Goal: Register for event/course

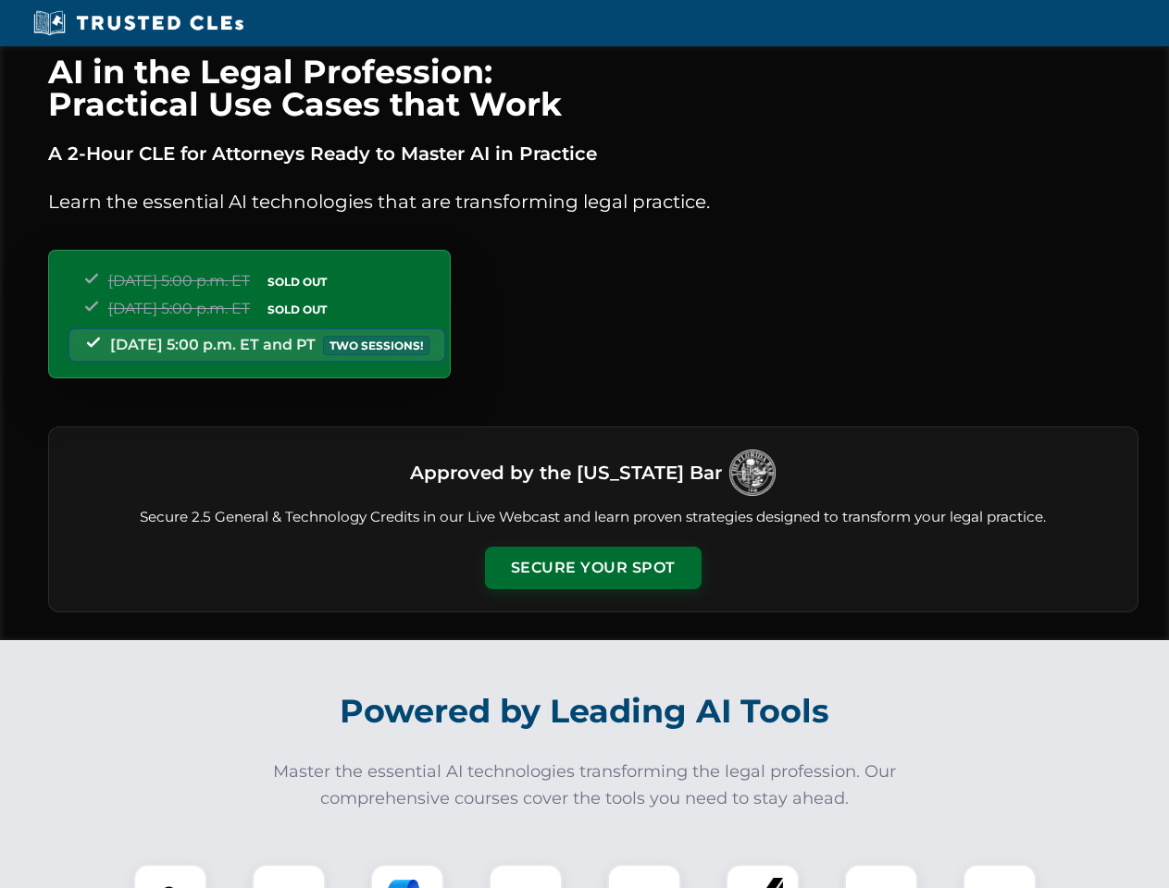
click at [592, 568] on button "Secure Your Spot" at bounding box center [593, 568] width 217 height 43
click at [170, 876] on img at bounding box center [170, 902] width 54 height 54
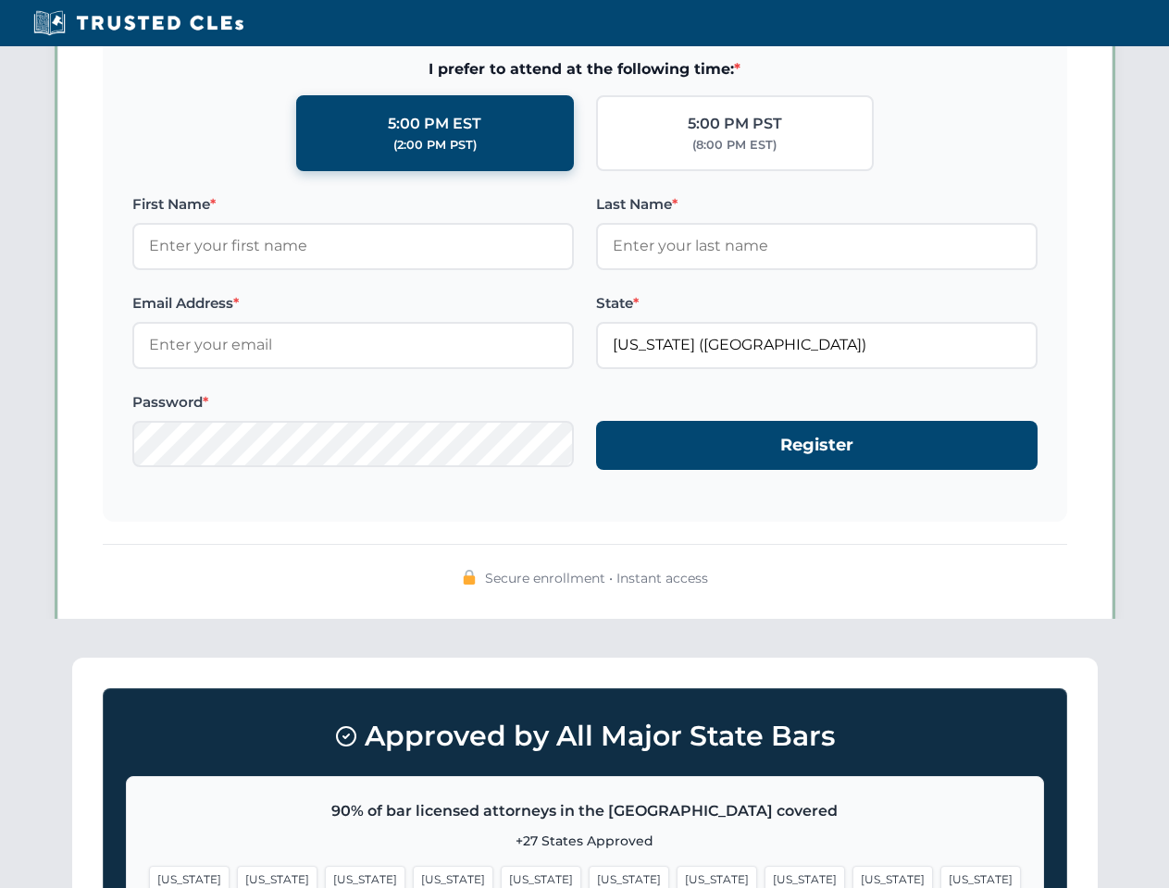
click at [677, 876] on span "[US_STATE]" at bounding box center [717, 879] width 81 height 27
click at [852, 876] on span "[US_STATE]" at bounding box center [892, 879] width 81 height 27
